Goal: Task Accomplishment & Management: Manage account settings

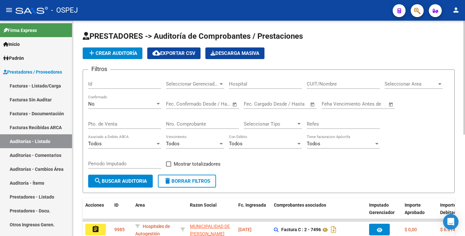
click at [190, 123] on input "Nro. Comprobante" at bounding box center [202, 124] width 73 height 6
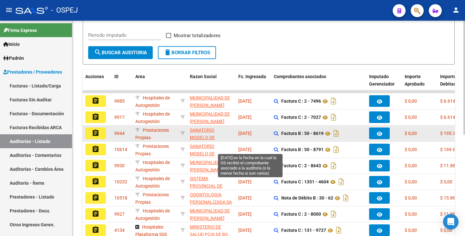
scroll to position [129, 0]
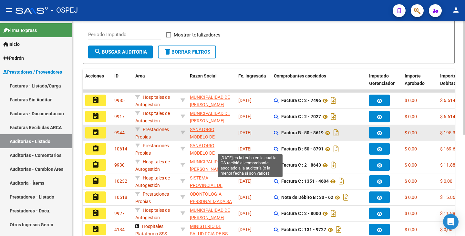
click at [240, 150] on span "[DATE]" at bounding box center [244, 148] width 13 height 5
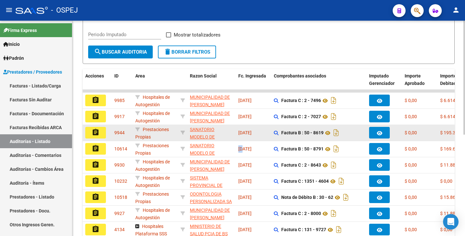
click at [240, 150] on span "[DATE]" at bounding box center [244, 148] width 13 height 5
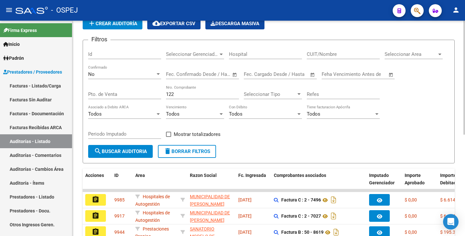
scroll to position [0, 0]
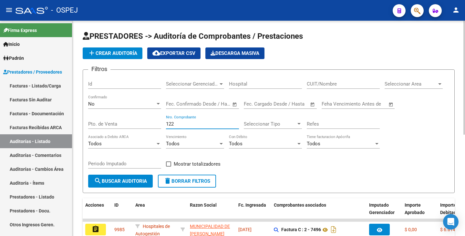
click at [191, 123] on input "122" at bounding box center [202, 124] width 73 height 6
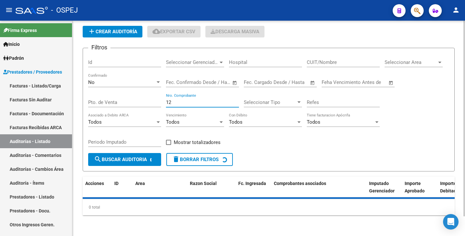
scroll to position [36, 0]
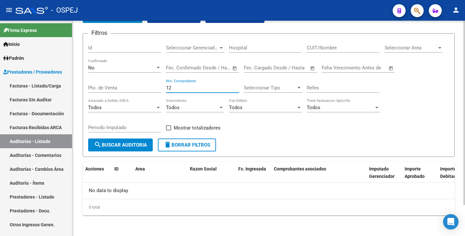
click at [175, 89] on input "12" at bounding box center [202, 88] width 73 height 6
type input "123"
click at [152, 71] on div "No Confirmado" at bounding box center [124, 66] width 73 height 14
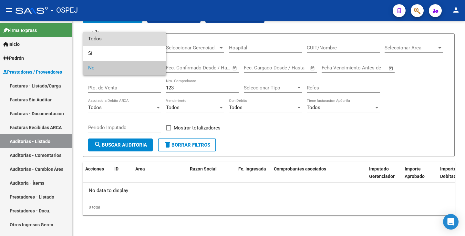
click at [103, 38] on span "Todos" at bounding box center [124, 39] width 73 height 15
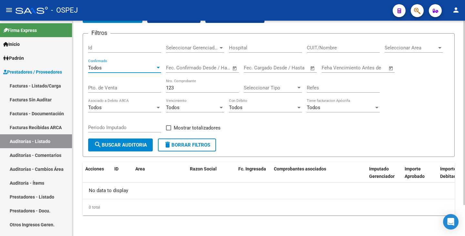
click at [114, 149] on button "search Buscar Auditoria" at bounding box center [120, 144] width 65 height 13
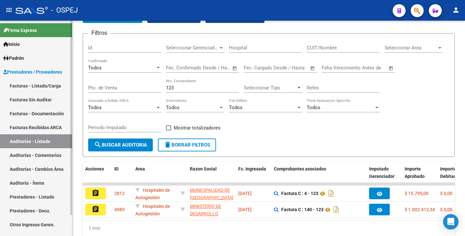
click at [45, 142] on link "Auditorías - Listado" at bounding box center [36, 141] width 72 height 14
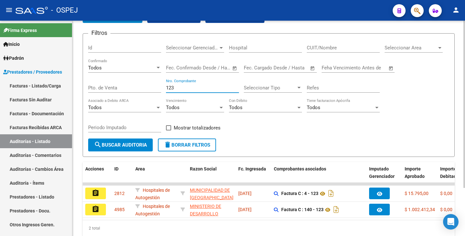
drag, startPoint x: 179, startPoint y: 89, endPoint x: 137, endPoint y: 85, distance: 42.5
click at [137, 85] on div "Filtros Id Seleccionar Gerenciador Seleccionar Gerenciador Hospital CUIT/Nombre…" at bounding box center [268, 89] width 361 height 100
click at [340, 49] on input "CUIT/Nombre" at bounding box center [342, 48] width 73 height 6
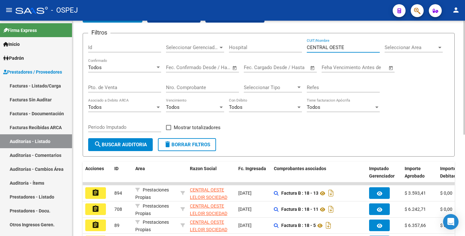
scroll to position [30, 0]
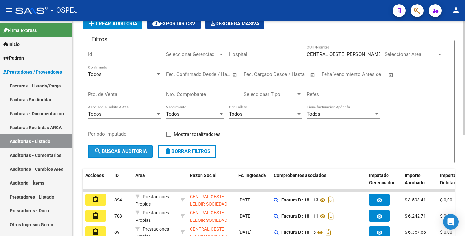
click at [127, 157] on button "search Buscar Auditoria" at bounding box center [120, 151] width 65 height 13
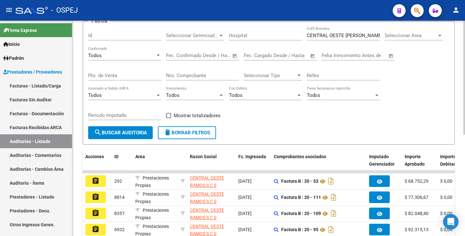
scroll to position [0, 0]
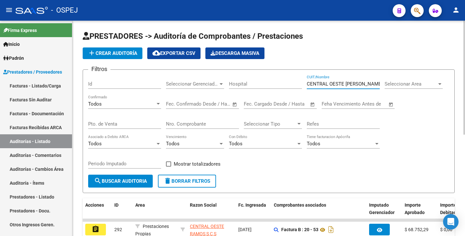
drag, startPoint x: 375, startPoint y: 85, endPoint x: 169, endPoint y: 42, distance: 210.3
click at [169, 42] on app-list-header "PRESTADORES -> Auditoría de Comprobantes / Prestaciones add Crear Auditoría clo…" at bounding box center [269, 112] width 372 height 162
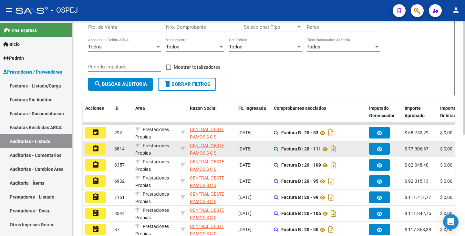
scroll to position [129, 0]
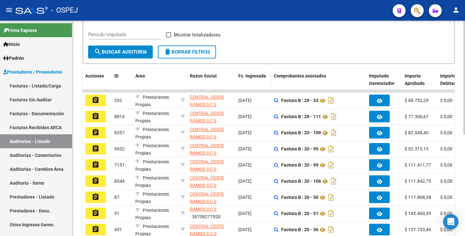
type input "30708277920"
click at [245, 75] on span "Fc. Ingresada" at bounding box center [252, 75] width 28 height 5
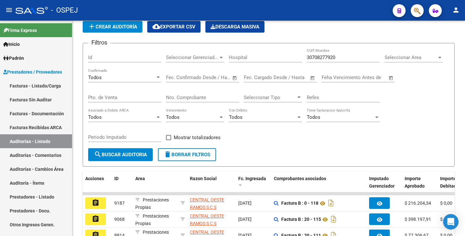
scroll to position [0, 0]
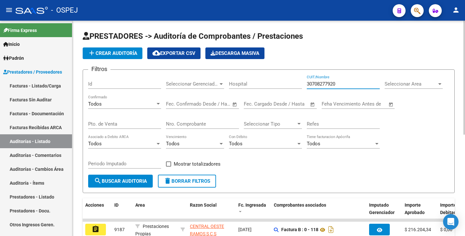
drag, startPoint x: 340, startPoint y: 86, endPoint x: 236, endPoint y: 73, distance: 104.1
click at [236, 73] on form "Filtros Id Seleccionar Gerenciador Seleccionar Gerenciador Hospital 30708277920…" at bounding box center [269, 131] width 372 height 124
type input "30708277920"
click at [334, 84] on input "CUIT/Nombre" at bounding box center [342, 84] width 73 height 6
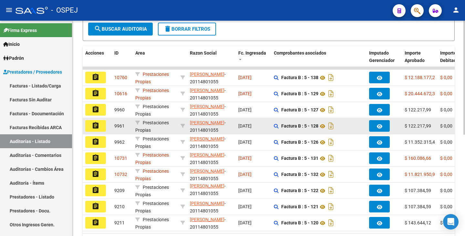
scroll to position [161, 0]
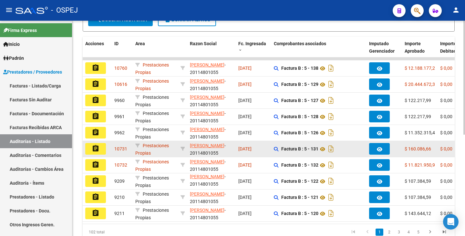
type input "lofrano"
click at [93, 148] on mat-icon "assignment" at bounding box center [96, 149] width 8 height 8
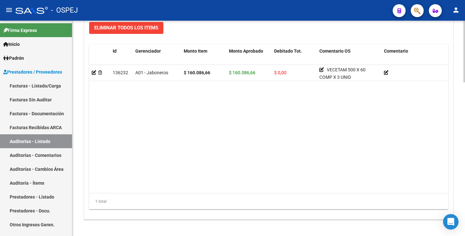
scroll to position [537, 0]
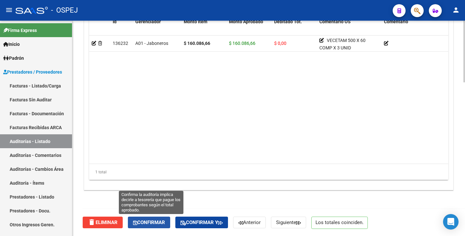
click at [153, 224] on span "Confirmar" at bounding box center [149, 222] width 32 height 6
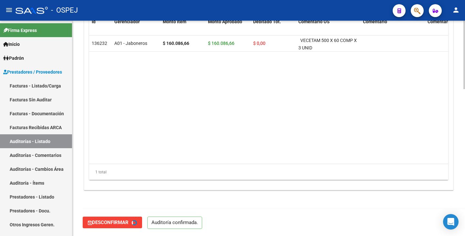
type input "202509"
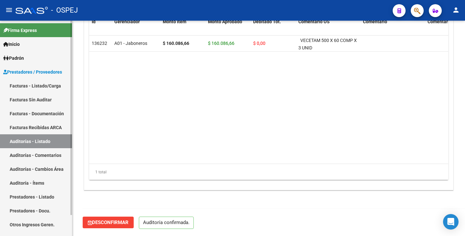
click at [16, 142] on link "Auditorías - Listado" at bounding box center [36, 141] width 72 height 14
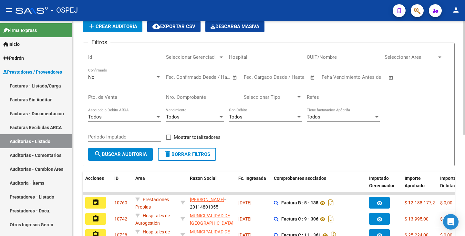
scroll to position [97, 0]
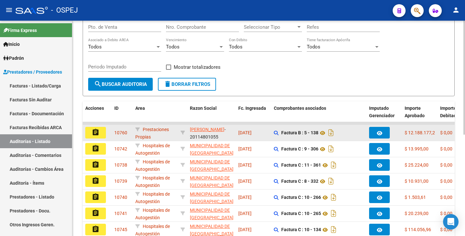
click at [180, 130] on datatable-body-cell at bounding box center [182, 133] width 9 height 16
click at [182, 131] on icon at bounding box center [182, 132] width 5 height 5
type input "20114801055"
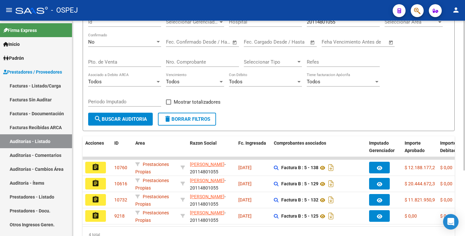
scroll to position [30, 0]
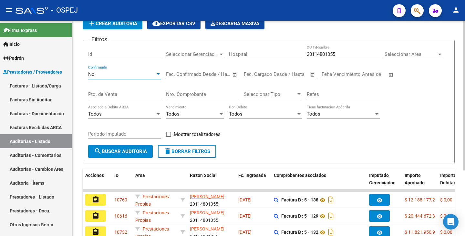
click at [142, 74] on div "No" at bounding box center [121, 74] width 67 height 6
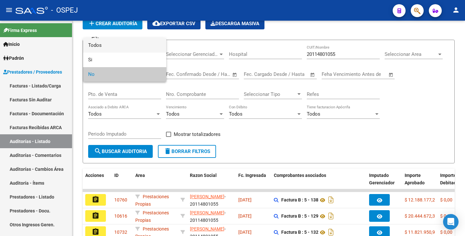
click at [99, 43] on span "Todos" at bounding box center [124, 45] width 73 height 15
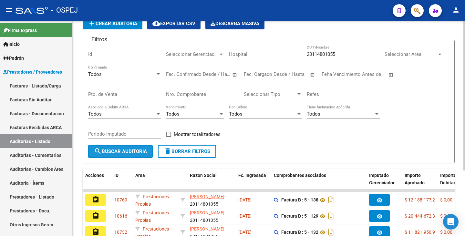
click at [129, 150] on span "search Buscar Auditoria" at bounding box center [120, 151] width 53 height 6
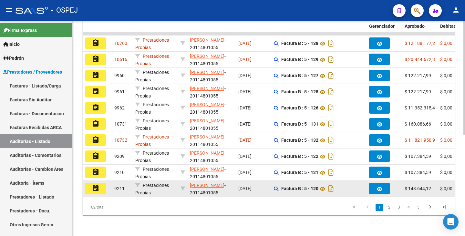
scroll to position [191, 0]
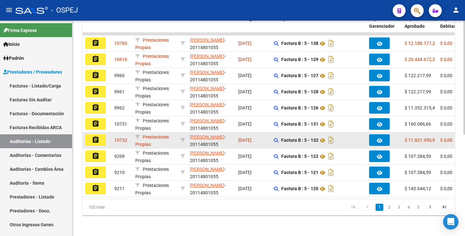
click at [91, 137] on button "assignment" at bounding box center [95, 140] width 21 height 12
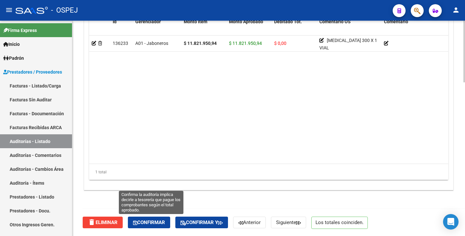
click at [155, 223] on span "Confirmar" at bounding box center [149, 222] width 32 height 6
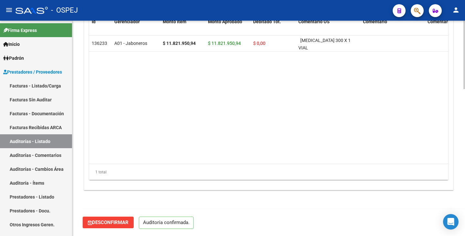
scroll to position [462, 0]
type input "202509"
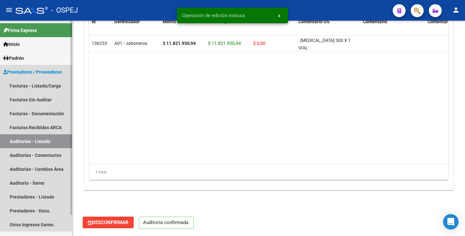
click at [48, 141] on link "Auditorías - Listado" at bounding box center [36, 141] width 72 height 14
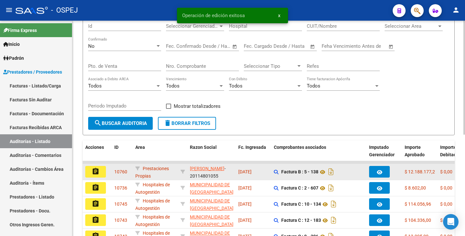
scroll to position [65, 0]
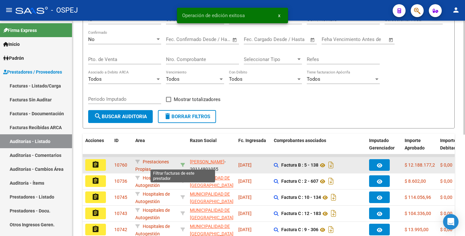
click at [181, 166] on icon at bounding box center [182, 165] width 5 height 5
type input "20114801055"
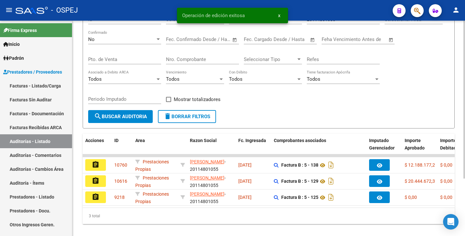
click at [152, 39] on div "No" at bounding box center [121, 39] width 67 height 6
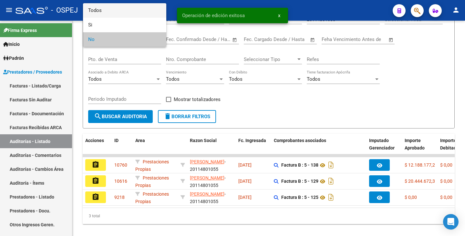
click at [131, 8] on span "Todos" at bounding box center [124, 10] width 73 height 15
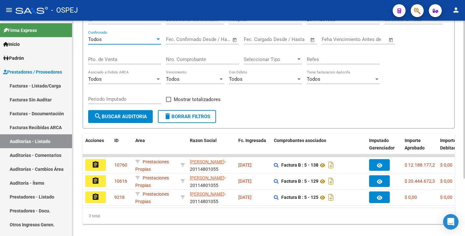
click at [142, 121] on button "search Buscar Auditoria" at bounding box center [120, 116] width 65 height 13
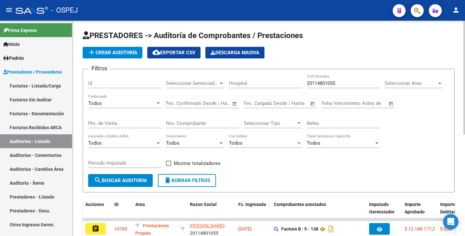
scroll to position [0, 0]
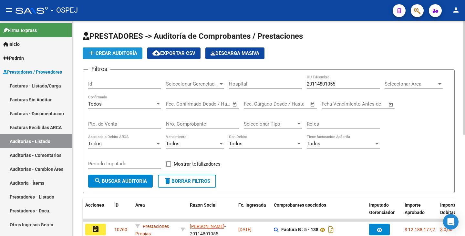
click at [102, 53] on span "add Crear Auditoría" at bounding box center [112, 53] width 49 height 6
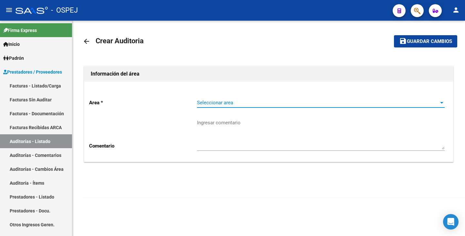
click at [263, 104] on span "Seleccionar area" at bounding box center [318, 103] width 242 height 6
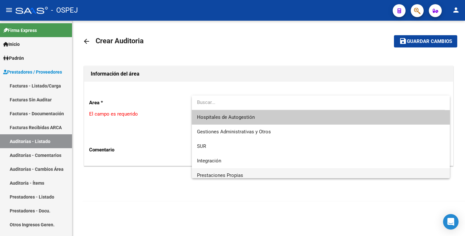
click at [252, 174] on span "Prestaciones Propias" at bounding box center [320, 175] width 247 height 15
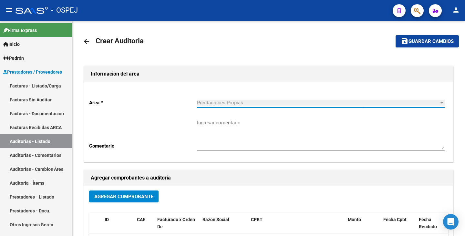
scroll to position [5, 0]
click at [146, 191] on button "Agregar Comprobante" at bounding box center [123, 196] width 69 height 12
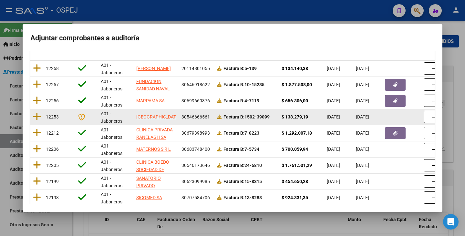
scroll to position [0, 0]
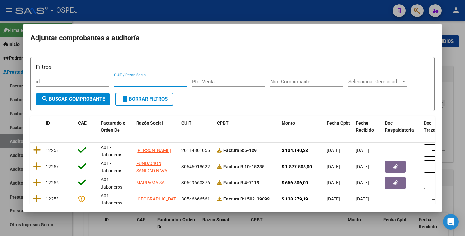
click at [137, 80] on input "CUIT / Razon Social" at bounding box center [150, 82] width 73 height 6
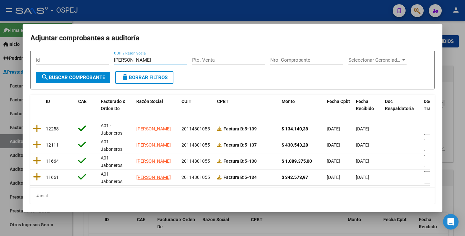
scroll to position [32, 0]
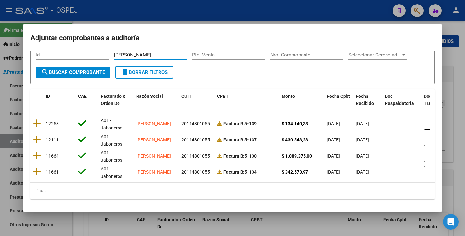
type input "lofrano"
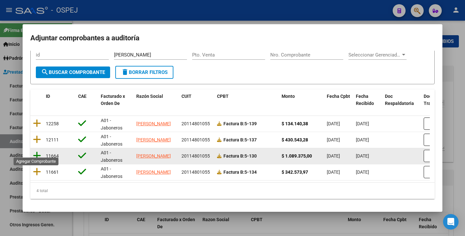
click at [37, 153] on icon at bounding box center [37, 155] width 8 height 9
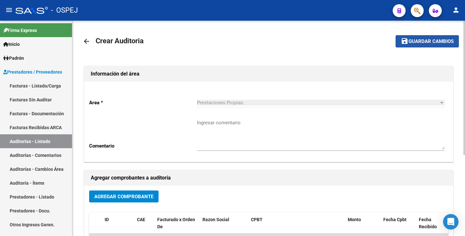
click at [453, 44] on span "Guardar cambios" at bounding box center [430, 42] width 45 height 6
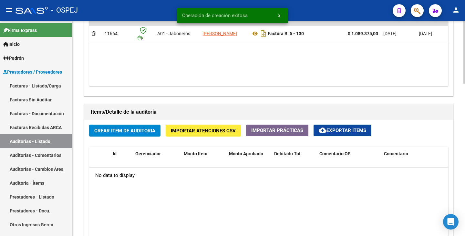
scroll to position [355, 0]
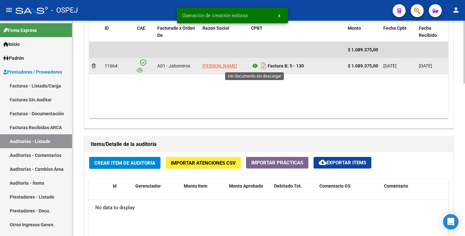
click at [256, 67] on icon at bounding box center [255, 66] width 8 height 8
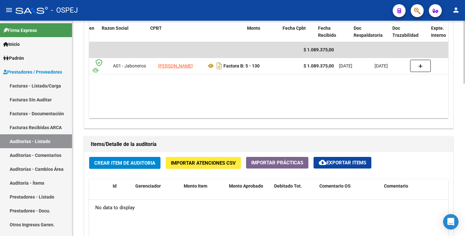
scroll to position [0, 0]
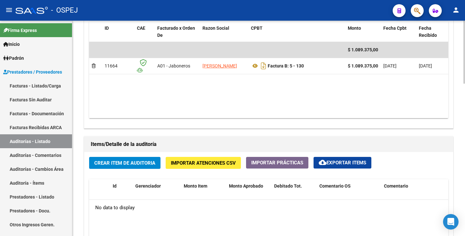
click at [445, 132] on div "Información del área Cambiar de área a esta auditoría Area * Prestaciones Propi…" at bounding box center [269, 111] width 372 height 530
click at [105, 163] on span "Crear Item de Auditoria" at bounding box center [124, 163] width 61 height 6
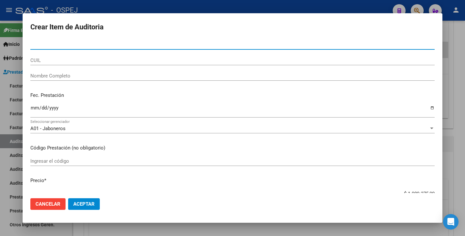
click at [44, 43] on input "Nro Documento" at bounding box center [232, 45] width 404 height 6
type input "70243034"
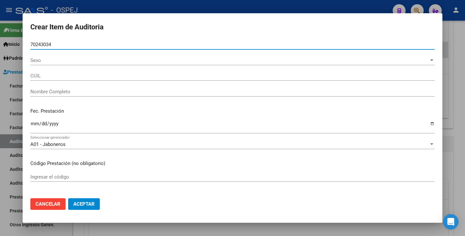
type input "27702430343"
type input "AREVALOS ESPINOLA ANTONY LEONEL"
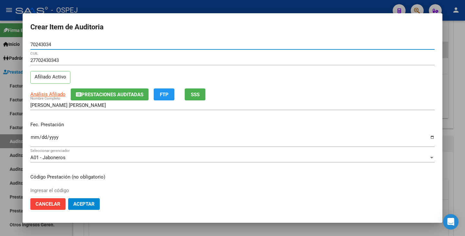
type input "70243034"
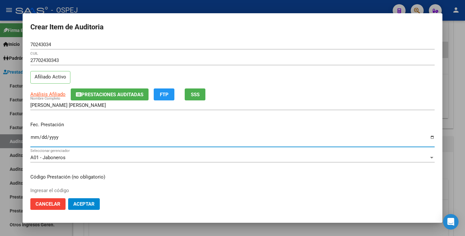
click at [35, 139] on input "Ingresar la fecha" at bounding box center [232, 140] width 404 height 10
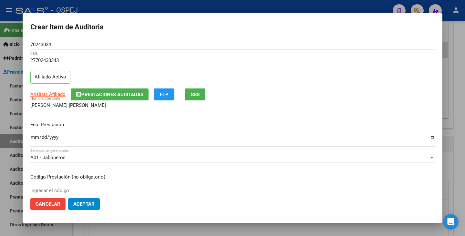
click at [387, 26] on h2 "Crear Item de Auditoria" at bounding box center [232, 27] width 404 height 12
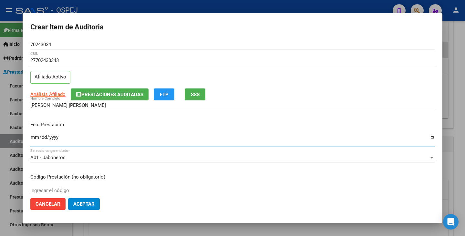
click at [32, 137] on input "Ingresar la fecha" at bounding box center [232, 140] width 404 height 10
type input "2025-06-01"
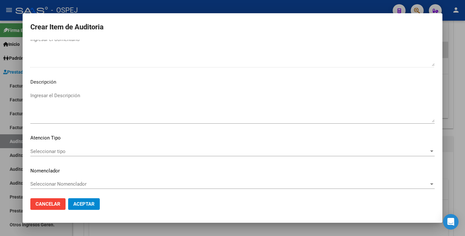
scroll to position [428, 0]
click at [282, 152] on span "Seleccionar tipo" at bounding box center [229, 149] width 398 height 6
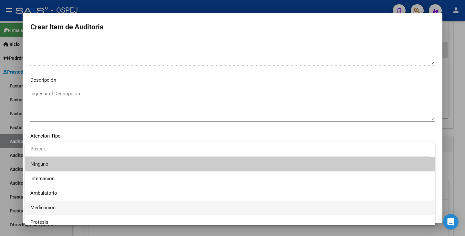
click at [125, 204] on span "Medicación" at bounding box center [229, 207] width 399 height 15
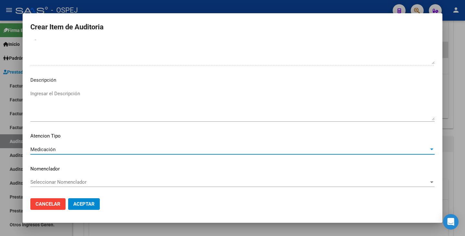
click at [124, 184] on span "Seleccionar Nomenclador" at bounding box center [229, 182] width 398 height 6
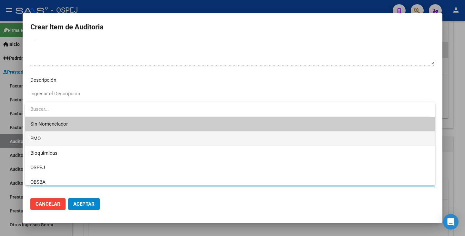
click at [78, 138] on span "PMO" at bounding box center [229, 138] width 399 height 15
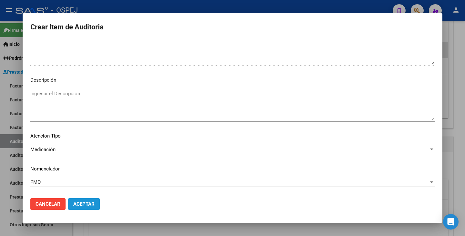
click at [83, 204] on span "Aceptar" at bounding box center [83, 204] width 21 height 6
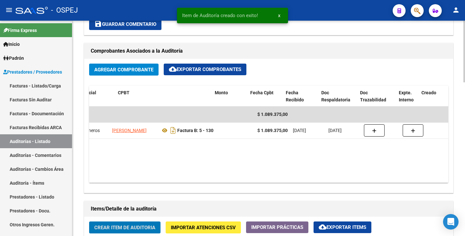
scroll to position [0, 133]
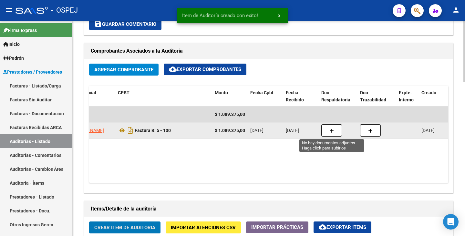
click at [333, 125] on button "button" at bounding box center [331, 130] width 21 height 12
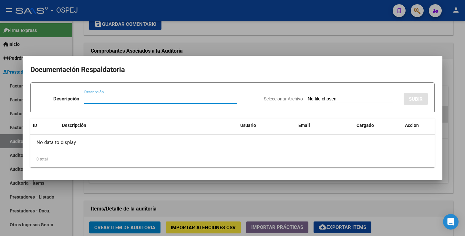
click at [119, 101] on input "Descripción" at bounding box center [160, 99] width 153 height 6
type input "Detalle"
click at [307, 98] on input "Seleccionar Archivo" at bounding box center [349, 99] width 85 height 6
type input "C:\fakepath\Antony Int. Domiciliaria.pdf"
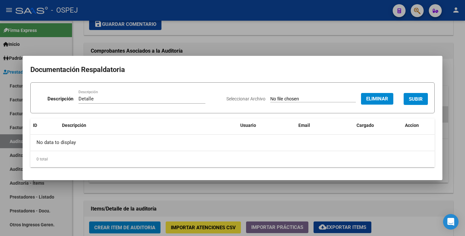
click at [422, 101] on span "SUBIR" at bounding box center [415, 99] width 14 height 6
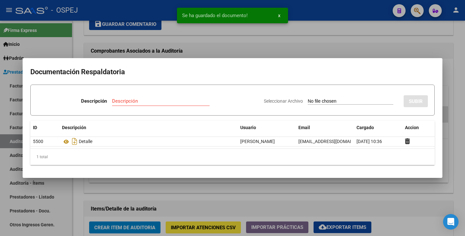
click at [245, 193] on div at bounding box center [232, 118] width 465 height 236
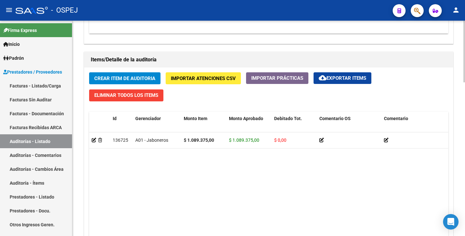
scroll to position [537, 0]
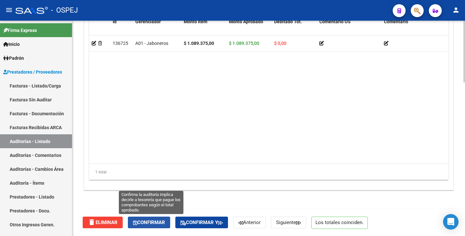
click at [156, 225] on span "Confirmar" at bounding box center [149, 222] width 32 height 6
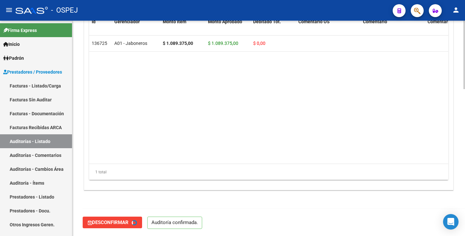
type input "202509"
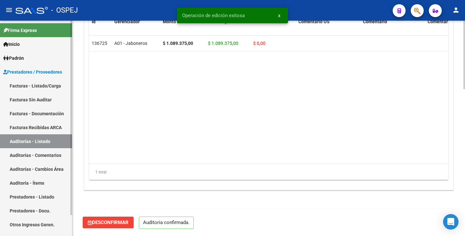
click at [51, 141] on link "Auditorías - Listado" at bounding box center [36, 141] width 72 height 14
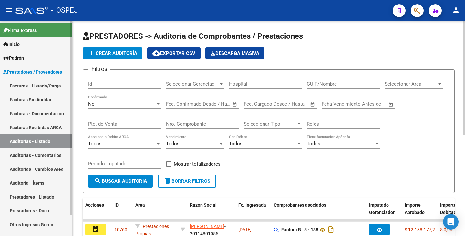
drag, startPoint x: 48, startPoint y: 143, endPoint x: 34, endPoint y: 143, distance: 14.5
click at [34, 143] on link "Auditorías - Listado" at bounding box center [36, 141] width 72 height 14
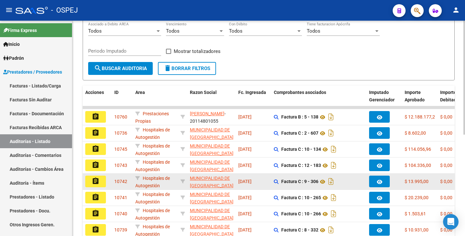
scroll to position [161, 0]
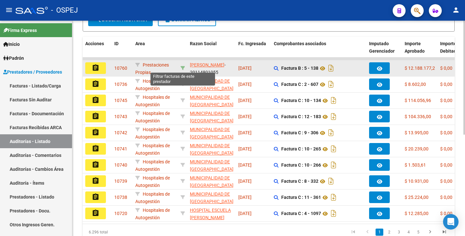
click at [182, 67] on icon at bounding box center [182, 68] width 5 height 5
type input "20114801055"
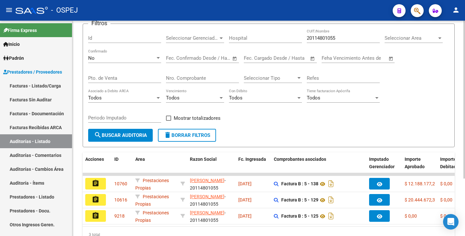
scroll to position [14, 0]
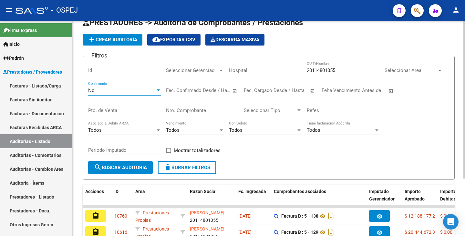
click at [126, 88] on div "No" at bounding box center [121, 90] width 67 height 6
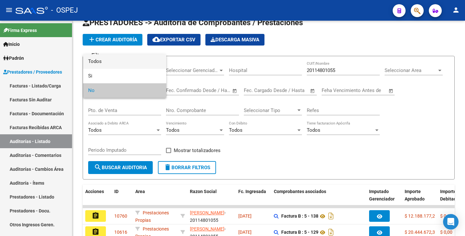
click at [124, 59] on span "Todos" at bounding box center [124, 61] width 73 height 15
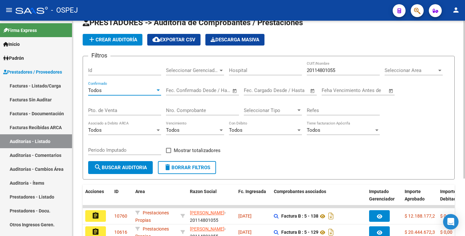
click at [129, 170] on button "search Buscar Auditoria" at bounding box center [120, 167] width 65 height 13
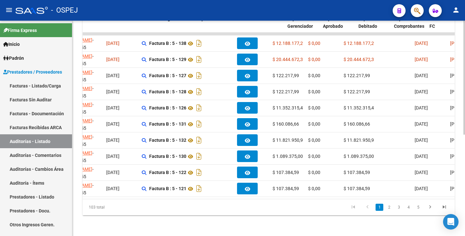
scroll to position [0, 0]
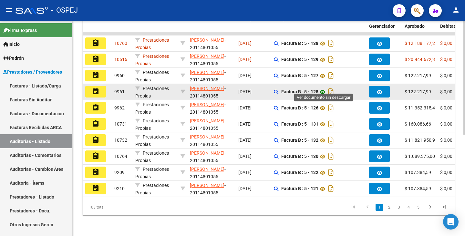
click at [323, 88] on icon at bounding box center [322, 92] width 8 height 8
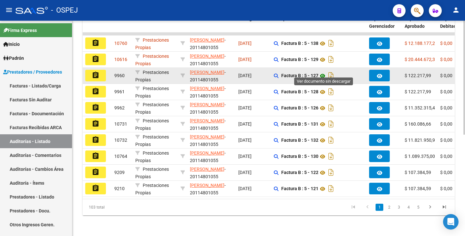
click at [323, 72] on icon at bounding box center [322, 76] width 8 height 8
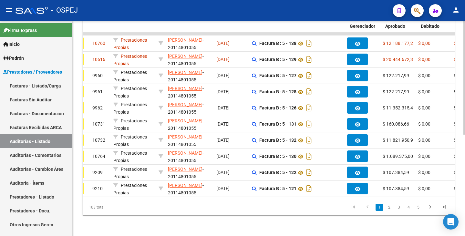
scroll to position [0, 19]
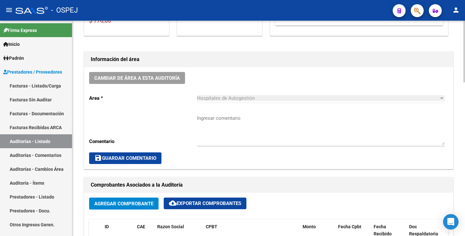
scroll to position [65, 0]
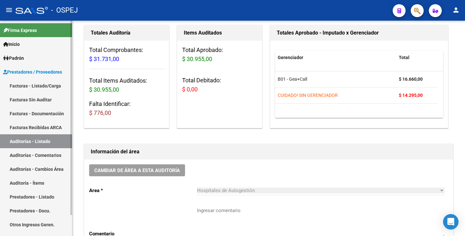
click at [49, 139] on link "Auditorías - Listado" at bounding box center [36, 141] width 72 height 14
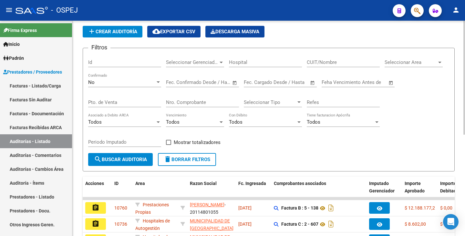
scroll to position [65, 0]
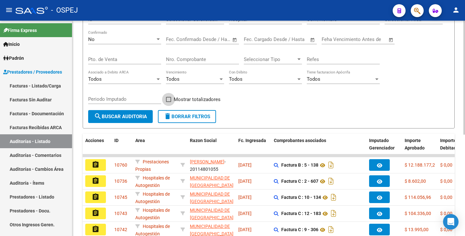
click at [184, 102] on span "Mostrar totalizadores" at bounding box center [197, 99] width 47 height 8
click at [168, 102] on input "Mostrar totalizadores" at bounding box center [168, 102] width 0 height 0
click at [179, 97] on span "Mostrar totalizadores" at bounding box center [197, 99] width 47 height 8
click at [168, 102] on input "Mostrar totalizadores" at bounding box center [168, 102] width 0 height 0
checkbox input "false"
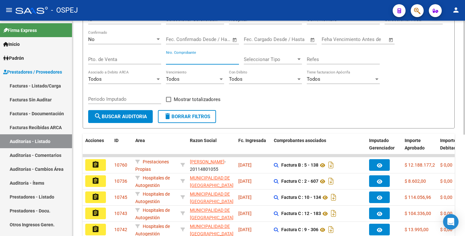
click at [179, 58] on input "Nro. Comprobante" at bounding box center [202, 59] width 73 height 6
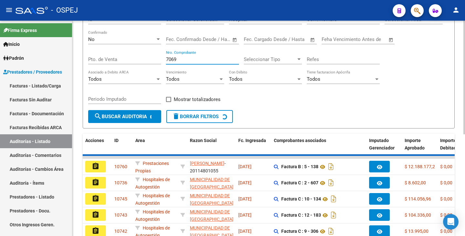
scroll to position [46, 0]
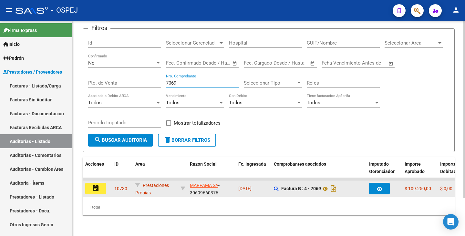
type input "7069"
click at [104, 185] on button "assignment" at bounding box center [95, 189] width 21 height 12
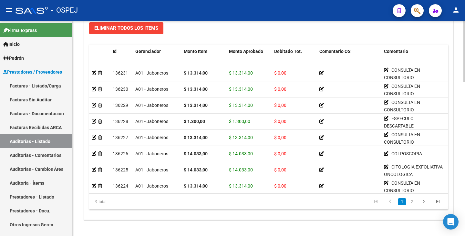
scroll to position [524, 0]
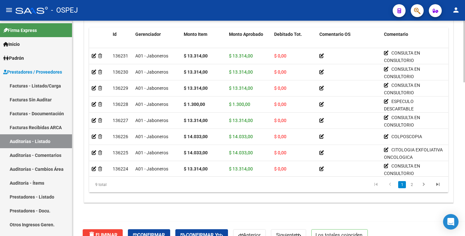
click at [464, 172] on div at bounding box center [464, 202] width 2 height 62
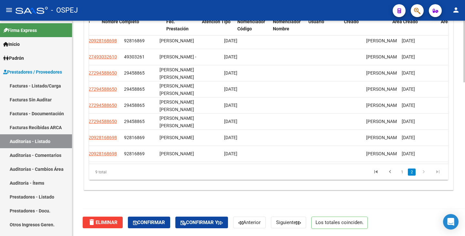
scroll to position [24, 559]
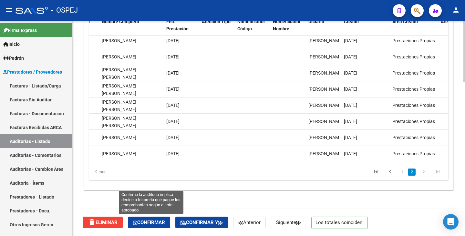
click at [149, 218] on button "Confirmar" at bounding box center [149, 222] width 42 height 12
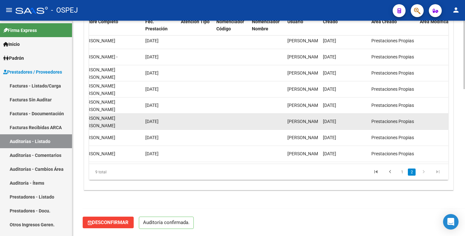
scroll to position [462, 0]
type input "202509"
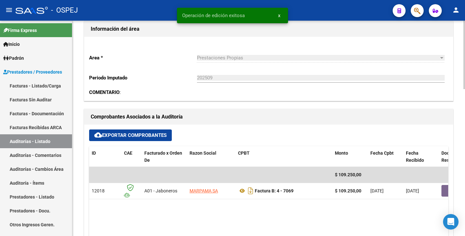
scroll to position [172, 0]
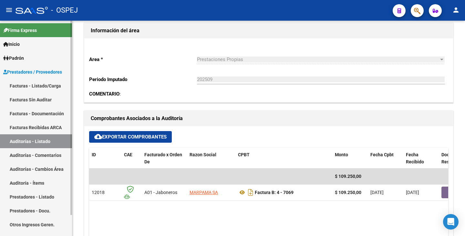
click at [21, 146] on link "Auditorías - Listado" at bounding box center [36, 141] width 72 height 14
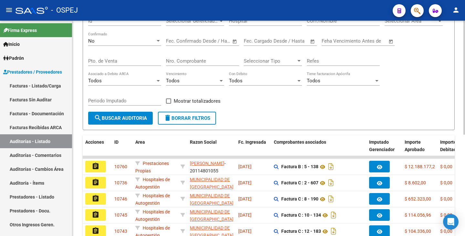
scroll to position [10, 0]
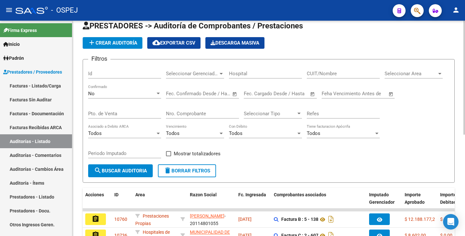
click at [193, 111] on input "Nro. Comprobante" at bounding box center [202, 114] width 73 height 6
type input "5931"
click at [95, 98] on div "No Confirmado" at bounding box center [124, 92] width 73 height 14
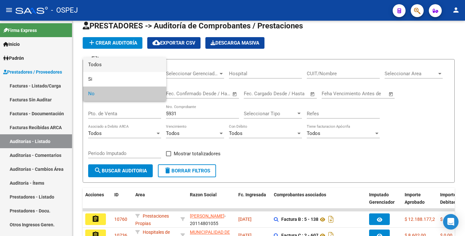
click at [95, 66] on span "Todos" at bounding box center [124, 64] width 73 height 15
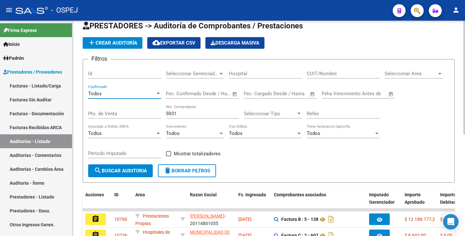
click at [128, 179] on form "Filtros Id Seleccionar Gerenciador Seleccionar Gerenciador Hospital CUIT/Nombre…" at bounding box center [269, 121] width 372 height 124
click at [128, 173] on span "search Buscar Auditoria" at bounding box center [120, 171] width 53 height 6
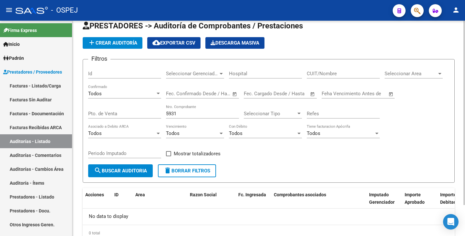
click at [149, 96] on div "Todos" at bounding box center [121, 94] width 67 height 6
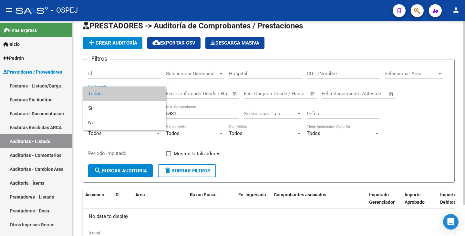
click at [149, 96] on span "Todos" at bounding box center [124, 93] width 73 height 15
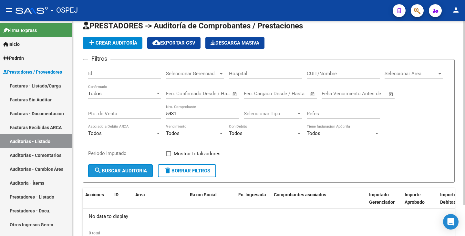
click at [130, 171] on span "search Buscar Auditoria" at bounding box center [120, 171] width 53 height 6
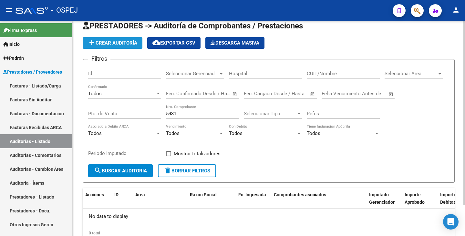
click at [105, 41] on span "add Crear Auditoría" at bounding box center [112, 43] width 49 height 6
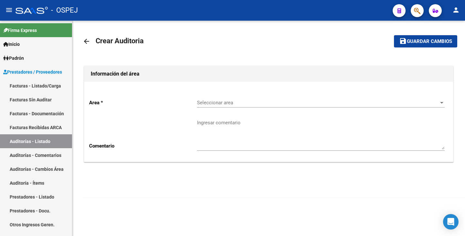
click at [223, 102] on span "Seleccionar area" at bounding box center [318, 103] width 242 height 6
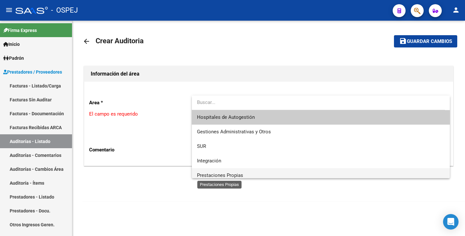
click at [234, 174] on span "Prestaciones Propias" at bounding box center [220, 175] width 46 height 6
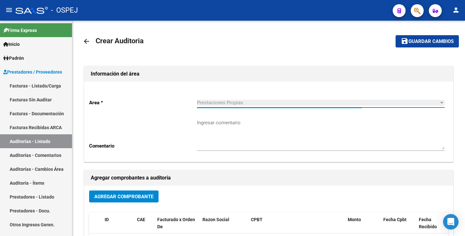
scroll to position [5, 0]
click at [144, 201] on button "Agregar Comprobante" at bounding box center [123, 196] width 69 height 12
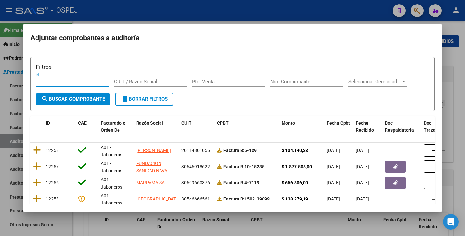
click at [281, 85] on div "Nro. Comprobante" at bounding box center [306, 82] width 73 height 10
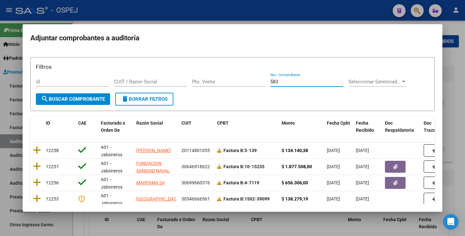
type input "5831"
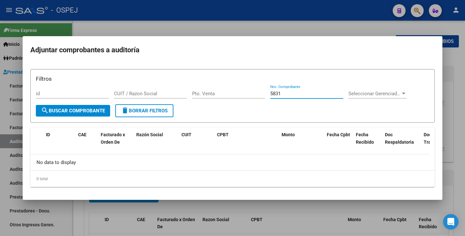
drag, startPoint x: 286, startPoint y: 94, endPoint x: 245, endPoint y: 90, distance: 40.8
click at [245, 90] on div "Filtros id CUIT / Razon Social Pto. Venta 5831 Nro. Comprobante Seleccionar Ger…" at bounding box center [232, 90] width 393 height 30
click at [272, 28] on div at bounding box center [232, 118] width 465 height 236
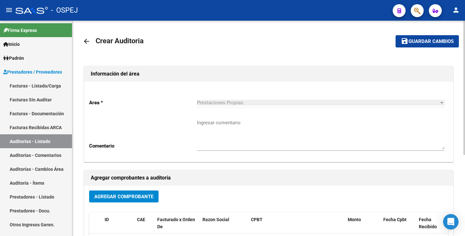
click at [275, 28] on div "arrow_back Crear Auditoria save Guardar cambios Información del área Area * Pre…" at bounding box center [268, 193] width 392 height 345
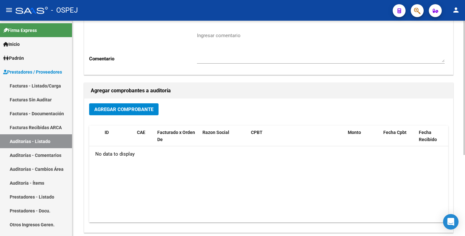
scroll to position [0, 0]
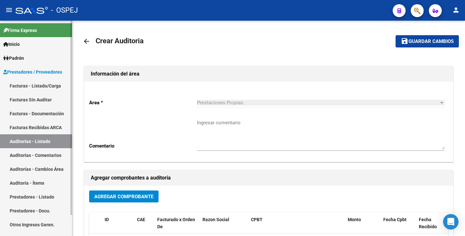
click at [56, 140] on link "Auditorías - Listado" at bounding box center [36, 141] width 72 height 14
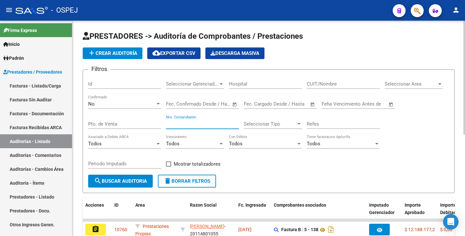
click at [202, 125] on input "Nro. Comprobante" at bounding box center [202, 124] width 73 height 6
type input "5831"
click at [134, 104] on div "No" at bounding box center [121, 104] width 67 height 6
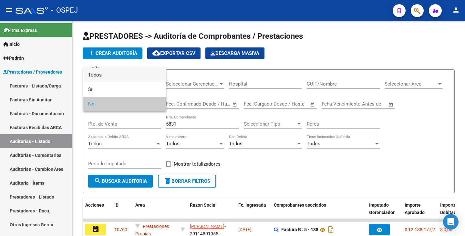
click at [99, 77] on span "Todos" at bounding box center [124, 75] width 73 height 15
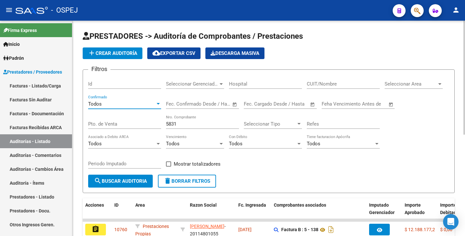
click at [117, 182] on span "search Buscar Auditoria" at bounding box center [120, 181] width 53 height 6
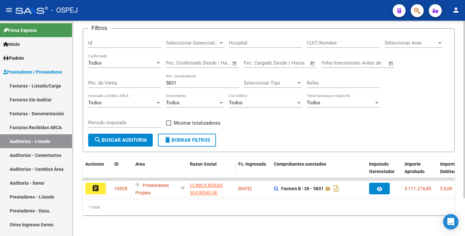
scroll to position [46, 0]
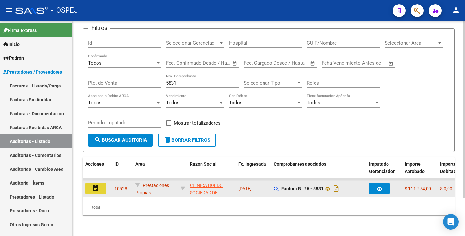
click at [96, 188] on button "assignment" at bounding box center [95, 189] width 21 height 12
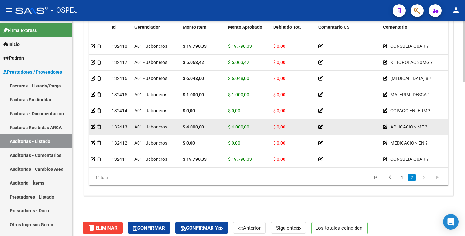
scroll to position [537, 0]
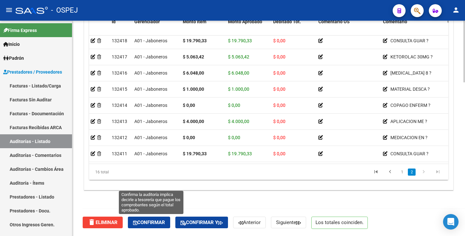
click at [151, 220] on span "Confirmar" at bounding box center [149, 222] width 32 height 6
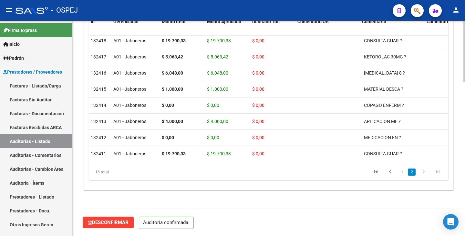
scroll to position [462, 0]
type input "202509"
click at [44, 140] on link "Auditorías - Listado" at bounding box center [36, 141] width 72 height 14
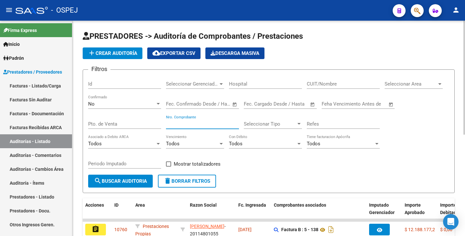
click at [183, 121] on input "Nro. Comprobante" at bounding box center [202, 124] width 73 height 6
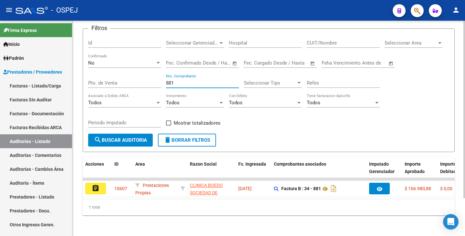
scroll to position [46, 0]
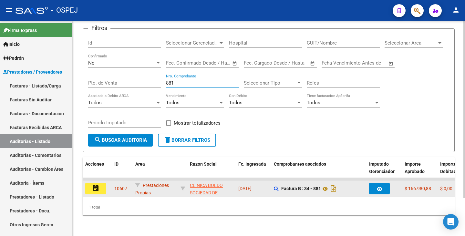
type input "881"
click at [95, 185] on mat-icon "assignment" at bounding box center [96, 188] width 8 height 8
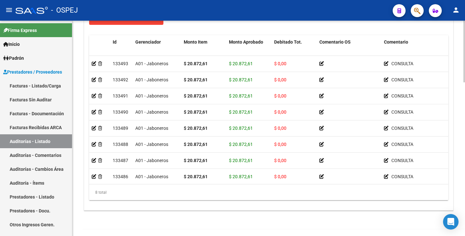
scroll to position [7, 0]
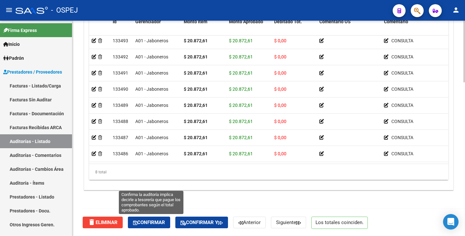
click at [158, 226] on button "Confirmar" at bounding box center [149, 222] width 42 height 12
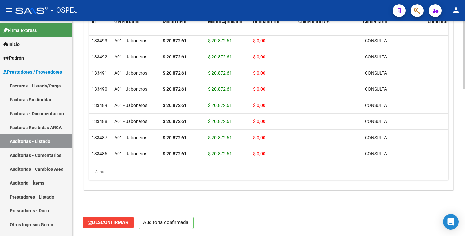
scroll to position [462, 0]
type input "202509"
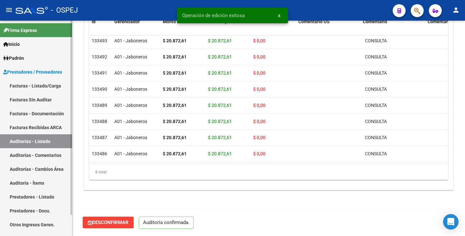
click at [56, 139] on link "Auditorías - Listado" at bounding box center [36, 141] width 72 height 14
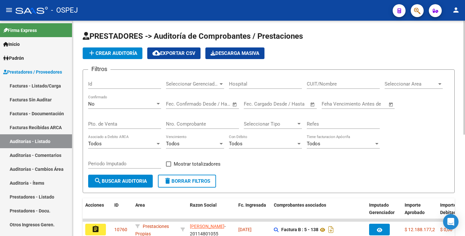
click at [176, 125] on input "Nro. Comprobante" at bounding box center [202, 124] width 73 height 6
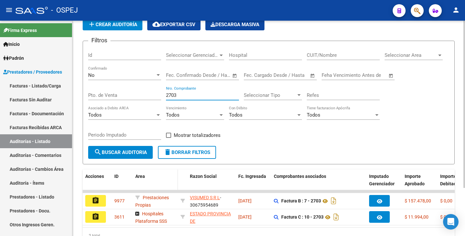
scroll to position [62, 0]
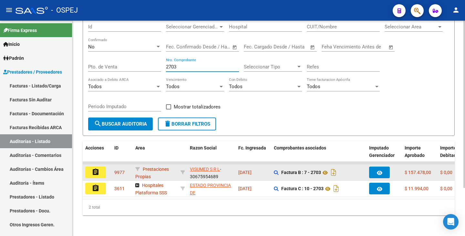
type input "2703"
click at [99, 168] on mat-icon "assignment" at bounding box center [96, 172] width 8 height 8
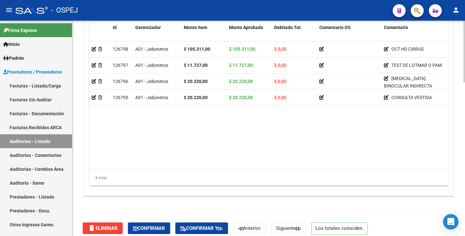
scroll to position [537, 0]
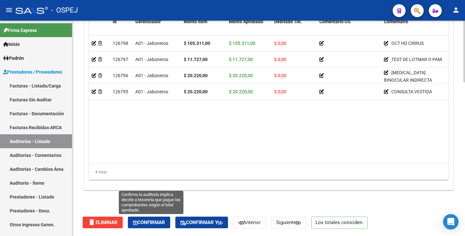
click at [150, 222] on span "Confirmar" at bounding box center [149, 222] width 32 height 6
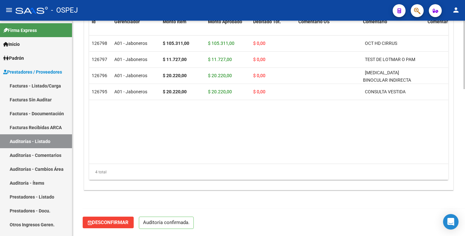
scroll to position [462, 0]
type input "202509"
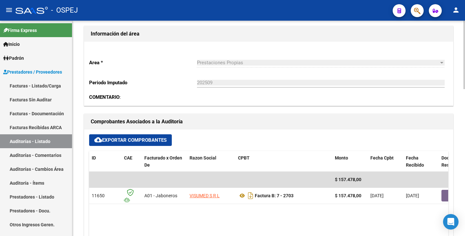
scroll to position [139, 0]
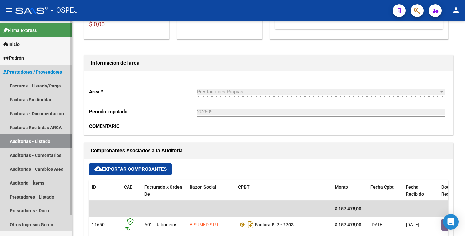
drag, startPoint x: 17, startPoint y: 141, endPoint x: 29, endPoint y: 135, distance: 14.0
click at [17, 141] on link "Auditorías - Listado" at bounding box center [36, 141] width 72 height 14
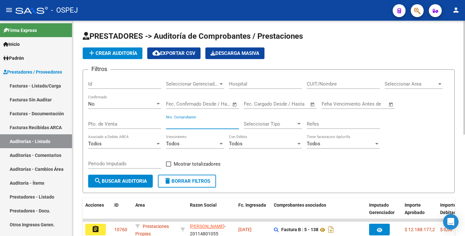
click at [190, 124] on input "Nro. Comprobante" at bounding box center [202, 124] width 73 height 6
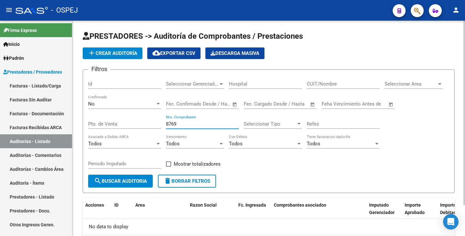
click at [189, 121] on input "8769" at bounding box center [202, 124] width 73 height 6
type input "8779"
click at [126, 181] on span "search Buscar Auditoria" at bounding box center [120, 181] width 53 height 6
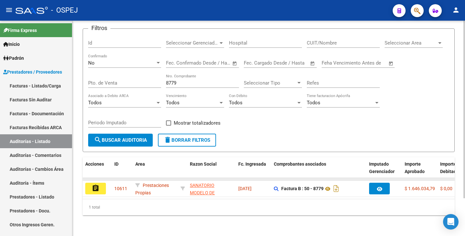
scroll to position [46, 0]
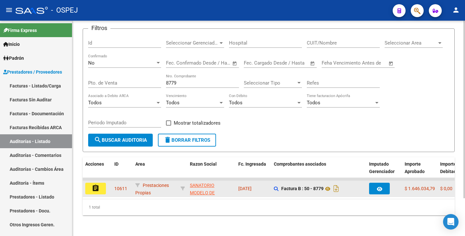
click at [97, 184] on mat-icon "assignment" at bounding box center [96, 188] width 8 height 8
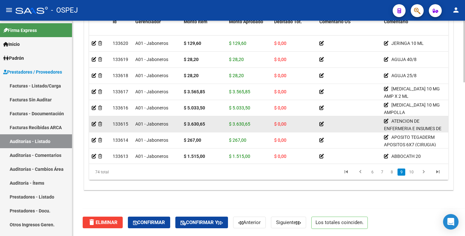
scroll to position [1072, 0]
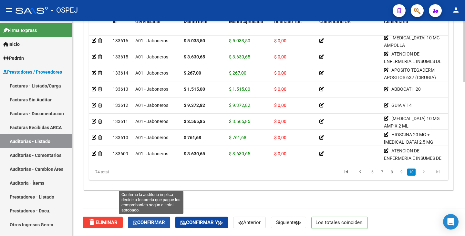
click at [145, 226] on button "Confirmar" at bounding box center [149, 222] width 42 height 12
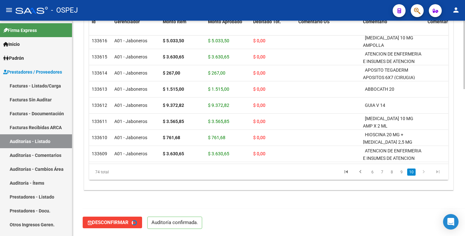
type input "202509"
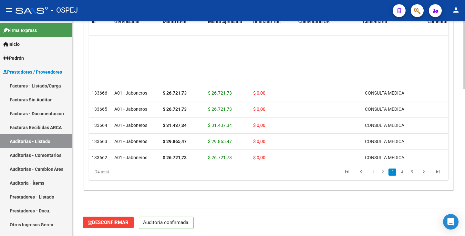
scroll to position [266, 0]
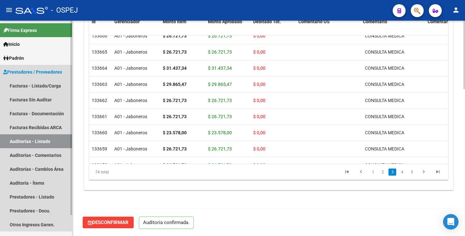
click at [57, 140] on link "Auditorías - Listado" at bounding box center [36, 141] width 72 height 14
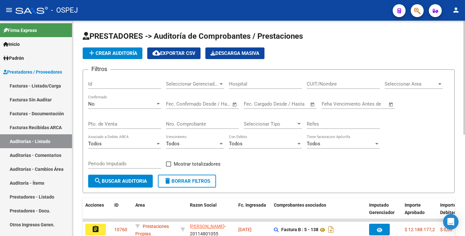
click at [185, 121] on input "Nro. Comprobante" at bounding box center [202, 124] width 73 height 6
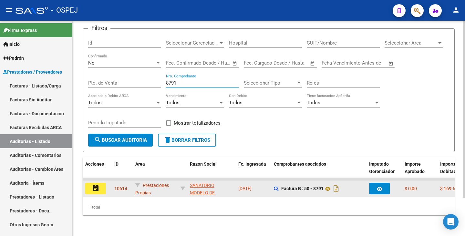
scroll to position [46, 0]
type input "8791"
click at [97, 186] on mat-icon "assignment" at bounding box center [96, 188] width 8 height 8
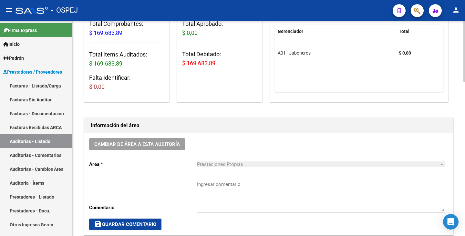
scroll to position [149, 0]
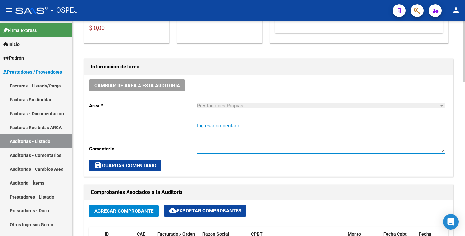
click at [220, 128] on textarea "Ingresar comentario" at bounding box center [320, 137] width 247 height 30
type textarea "Con débito total"
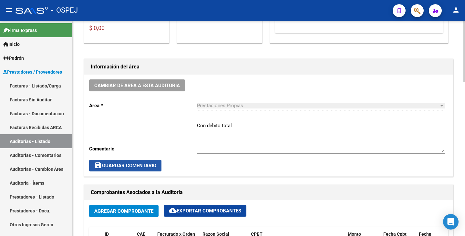
click at [145, 163] on span "save Guardar Comentario" at bounding box center [125, 166] width 62 height 6
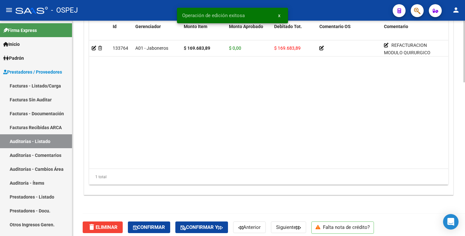
scroll to position [537, 0]
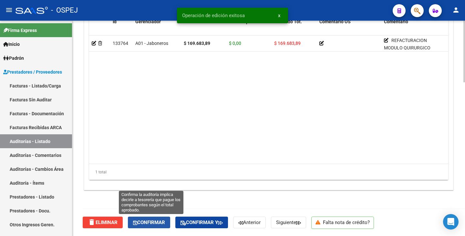
click at [162, 222] on span "Confirmar" at bounding box center [149, 222] width 32 height 6
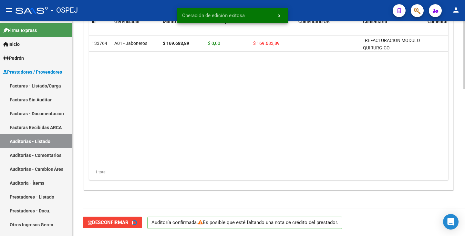
type input "202509"
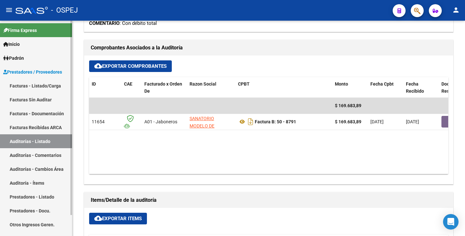
scroll to position [236, 0]
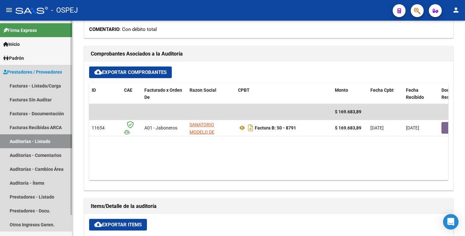
click at [36, 140] on link "Auditorías - Listado" at bounding box center [36, 141] width 72 height 14
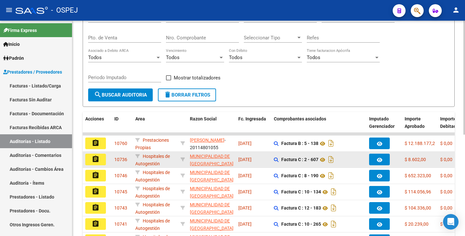
scroll to position [97, 0]
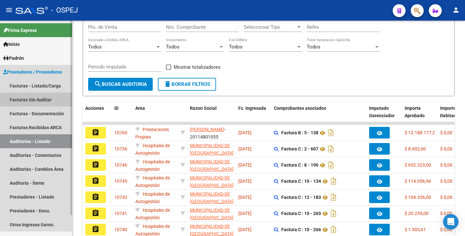
click at [49, 98] on link "Facturas Sin Auditar" at bounding box center [36, 100] width 72 height 14
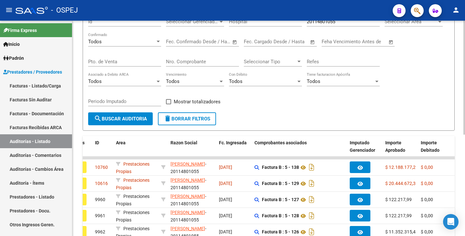
scroll to position [62, 0]
